Goal: Entertainment & Leisure: Consume media (video, audio)

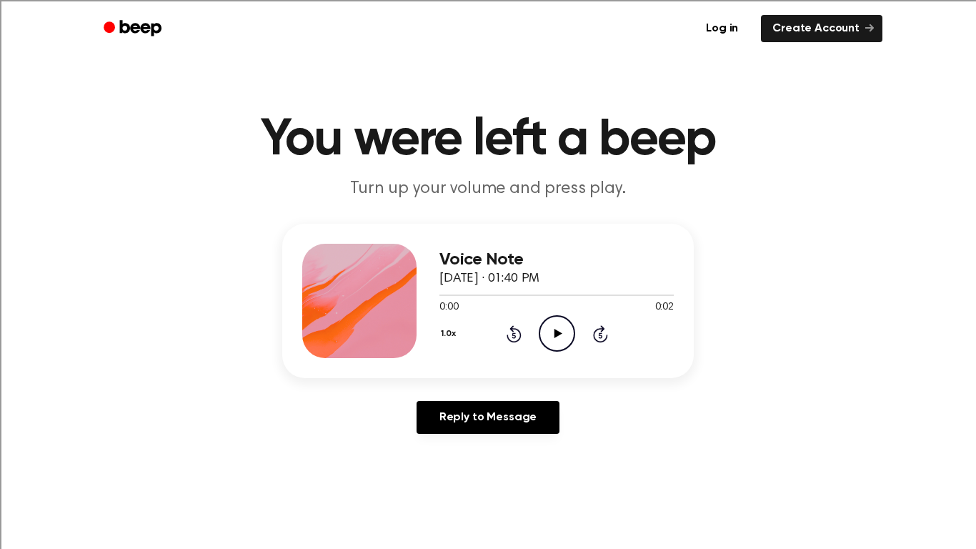
click at [537, 333] on div "1.0x Rewind 5 seconds Play Audio Skip 5 seconds" at bounding box center [556, 333] width 234 height 36
click at [546, 336] on icon "Play Audio" at bounding box center [557, 333] width 36 height 36
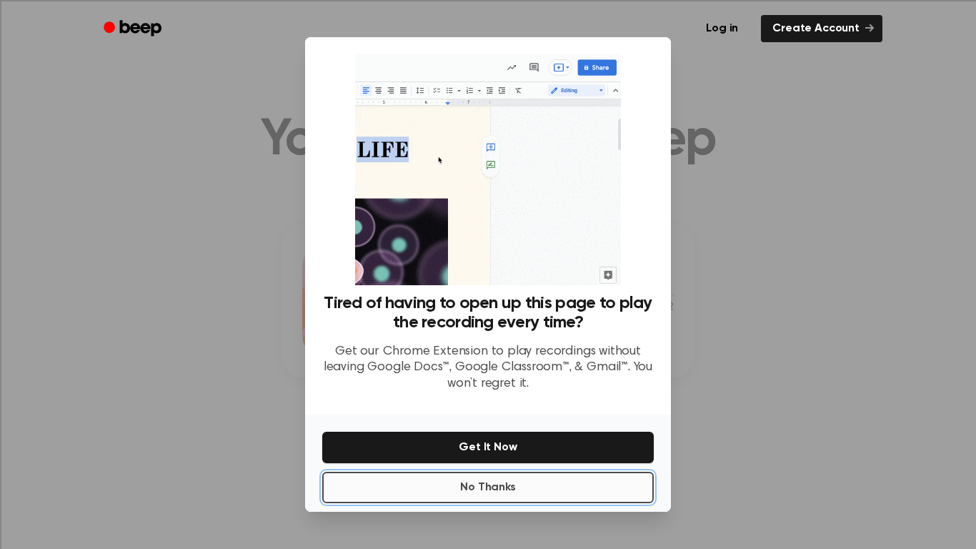
click at [474, 489] on button "No Thanks" at bounding box center [487, 486] width 331 height 31
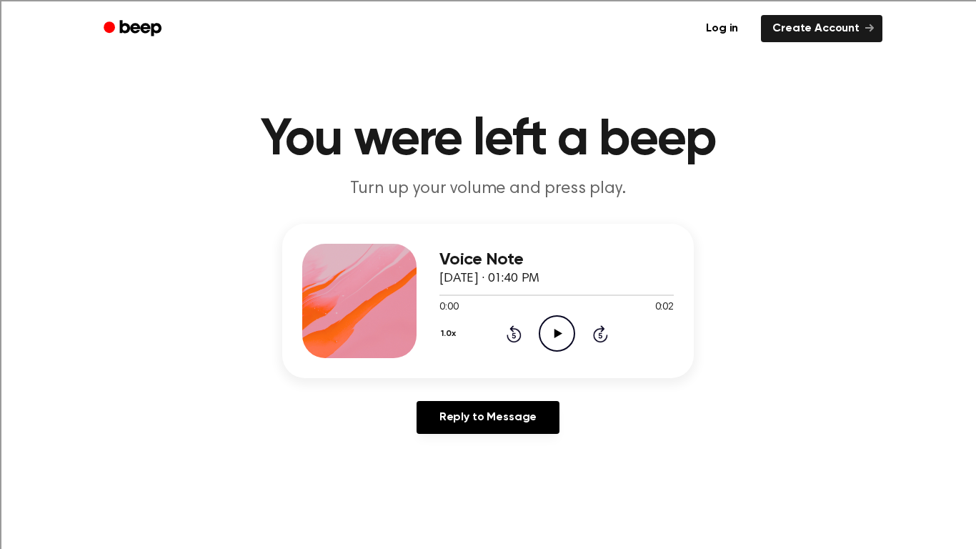
click at [561, 339] on icon "Play Audio" at bounding box center [557, 333] width 36 height 36
click at [553, 339] on icon "Play Audio" at bounding box center [557, 333] width 36 height 36
click at [444, 336] on button "1.0x" at bounding box center [449, 333] width 21 height 24
click at [467, 449] on span "1.2x" at bounding box center [463, 446] width 18 height 15
click at [565, 331] on icon "Play Audio" at bounding box center [557, 333] width 36 height 36
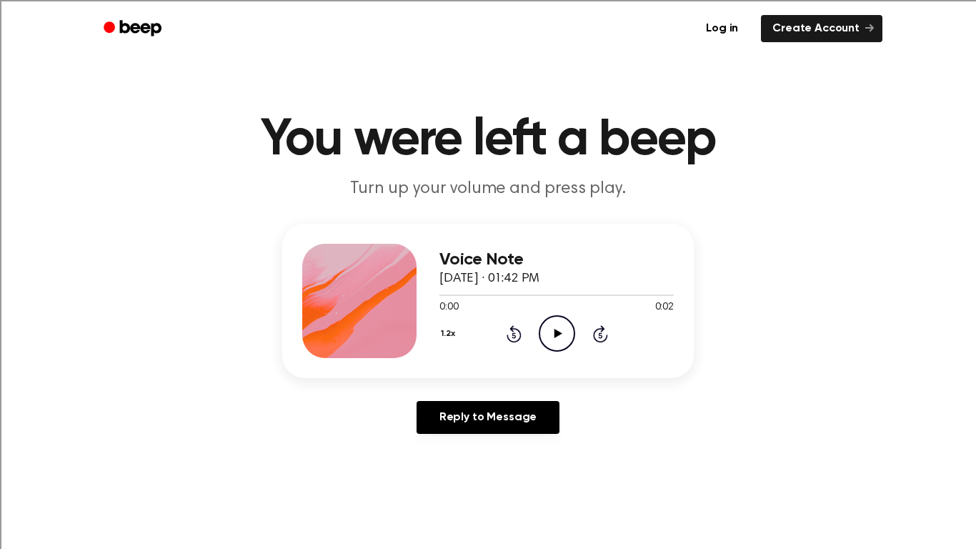
click at [448, 334] on button "1.2x" at bounding box center [449, 333] width 21 height 24
click at [468, 465] on span "1.5x" at bounding box center [463, 472] width 18 height 15
click at [559, 344] on icon "Play Audio" at bounding box center [557, 333] width 36 height 36
click at [454, 334] on button "1.5x" at bounding box center [449, 333] width 21 height 24
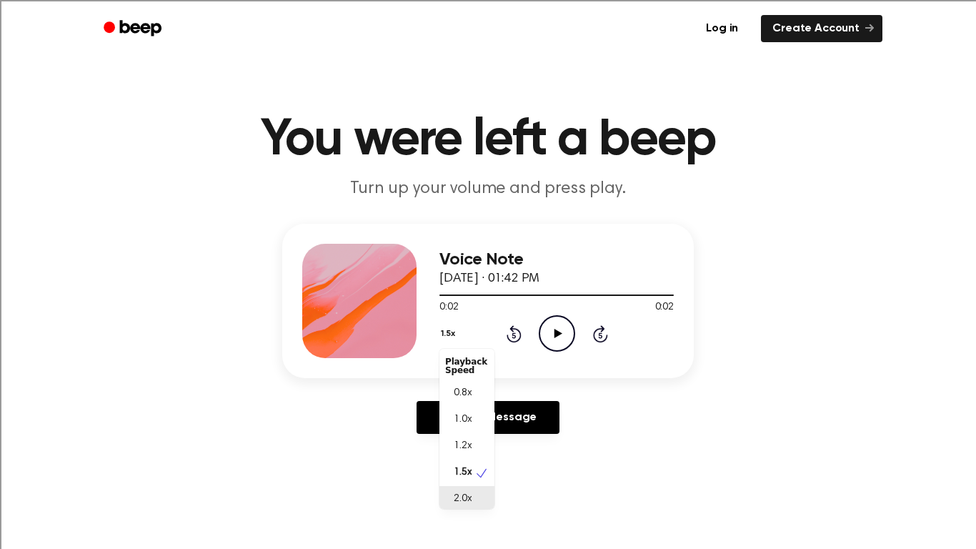
click at [463, 496] on span "2.0x" at bounding box center [463, 498] width 18 height 15
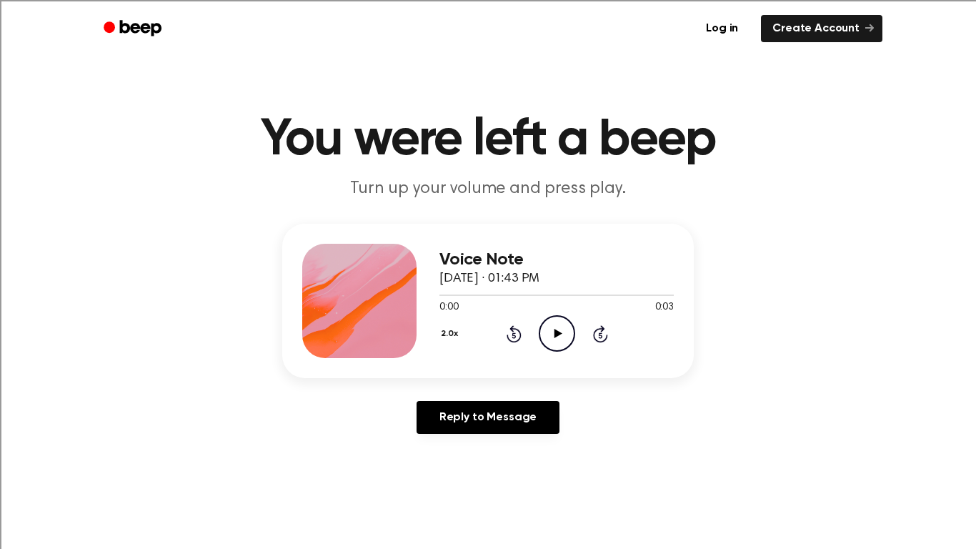
click at [543, 331] on icon "Play Audio" at bounding box center [557, 333] width 36 height 36
click at [455, 331] on button "2.0x" at bounding box center [451, 333] width 24 height 24
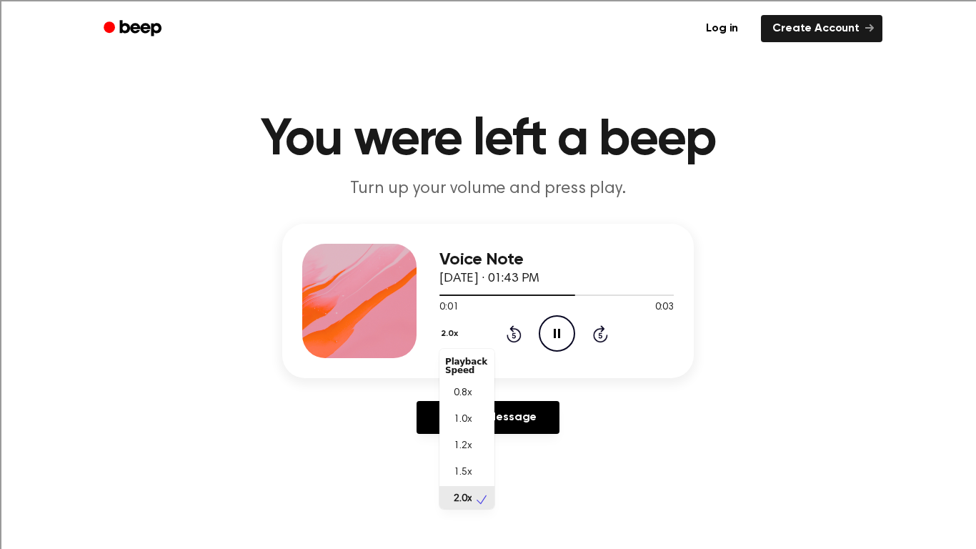
scroll to position [4, 0]
click at [456, 384] on span "0.8x" at bounding box center [463, 389] width 18 height 15
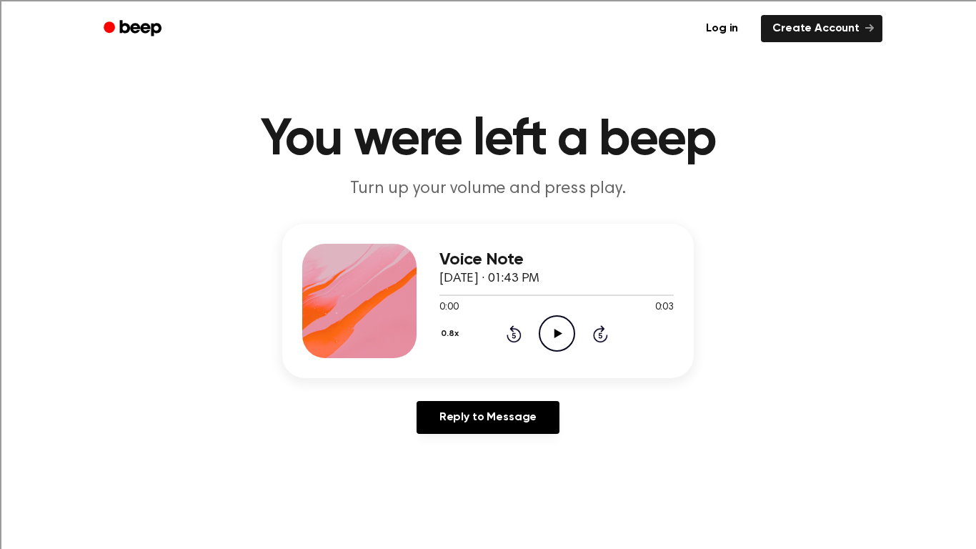
click at [551, 331] on icon "Play Audio" at bounding box center [557, 333] width 36 height 36
click at [566, 329] on icon "Play Audio" at bounding box center [557, 333] width 36 height 36
click at [435, 337] on div "Voice Note [DATE] · 01:45 PM 0:01 0:02 Your browser does not support the [objec…" at bounding box center [487, 301] width 411 height 154
click at [436, 337] on div "Voice Note [DATE] · 01:45 PM 0:01 0:02 Your browser does not support the [objec…" at bounding box center [487, 301] width 411 height 154
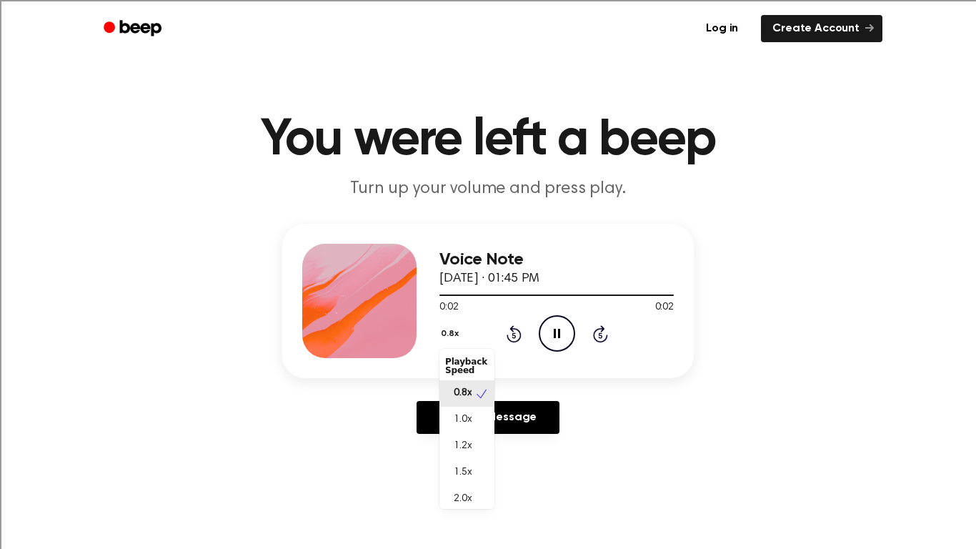
click at [441, 334] on button "0.8x" at bounding box center [451, 333] width 24 height 24
click at [477, 411] on div "1.0x" at bounding box center [466, 419] width 55 height 26
click at [564, 337] on icon "Play Audio" at bounding box center [557, 333] width 36 height 36
